Goal: Task Accomplishment & Management: Complete application form

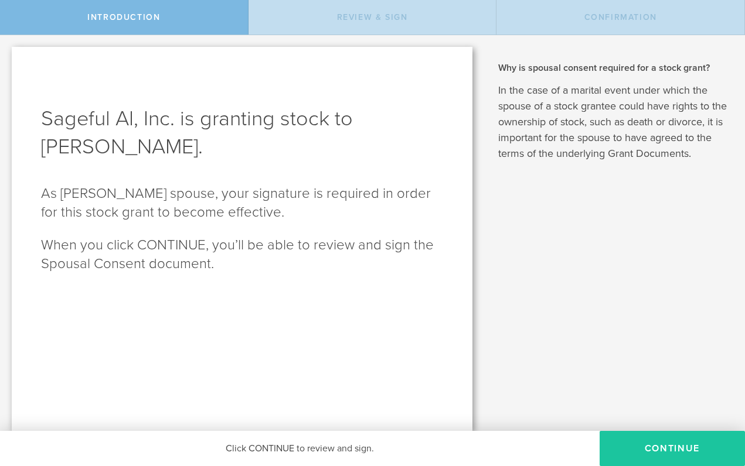
click at [667, 446] on button "CONTINUE" at bounding box center [671, 448] width 145 height 35
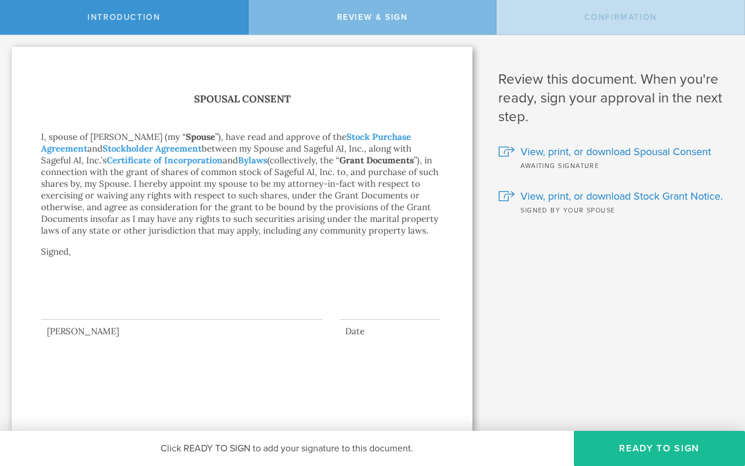
click at [93, 305] on div at bounding box center [181, 296] width 281 height 47
click at [49, 309] on div at bounding box center [181, 296] width 281 height 47
click at [103, 343] on div "Spousal Consent I, spouse of [PERSON_NAME] (my “ Spouse ”), have read and appro…" at bounding box center [242, 239] width 460 height 384
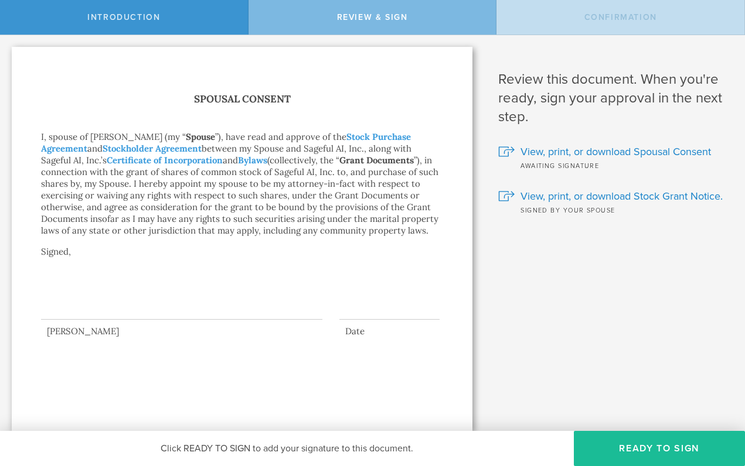
click at [81, 305] on div at bounding box center [181, 296] width 281 height 47
click at [644, 449] on button "Ready to Sign" at bounding box center [659, 448] width 171 height 35
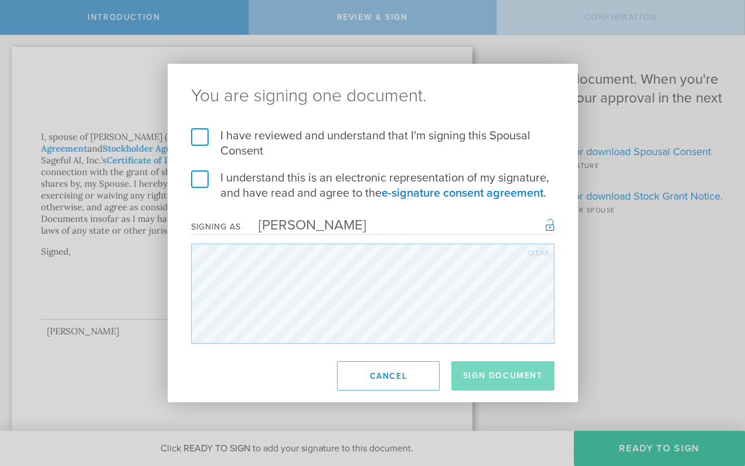
click at [201, 132] on label "I have reviewed and understand that I'm signing this Spousal Consent" at bounding box center [372, 143] width 363 height 30
click at [0, 0] on input "I have reviewed and understand that I'm signing this Spousal Consent" at bounding box center [0, 0] width 0 height 0
click at [202, 182] on label "I understand this is an electronic representation of my signature, and have rea…" at bounding box center [372, 185] width 363 height 30
click at [0, 0] on input "I understand this is an electronic representation of my signature, and have rea…" at bounding box center [0, 0] width 0 height 0
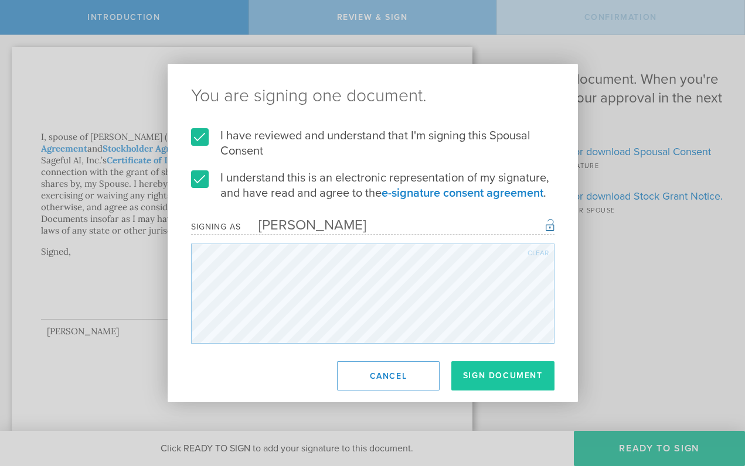
click at [504, 374] on button "Sign Document" at bounding box center [502, 375] width 103 height 29
